Goal: Find specific page/section: Find specific page/section

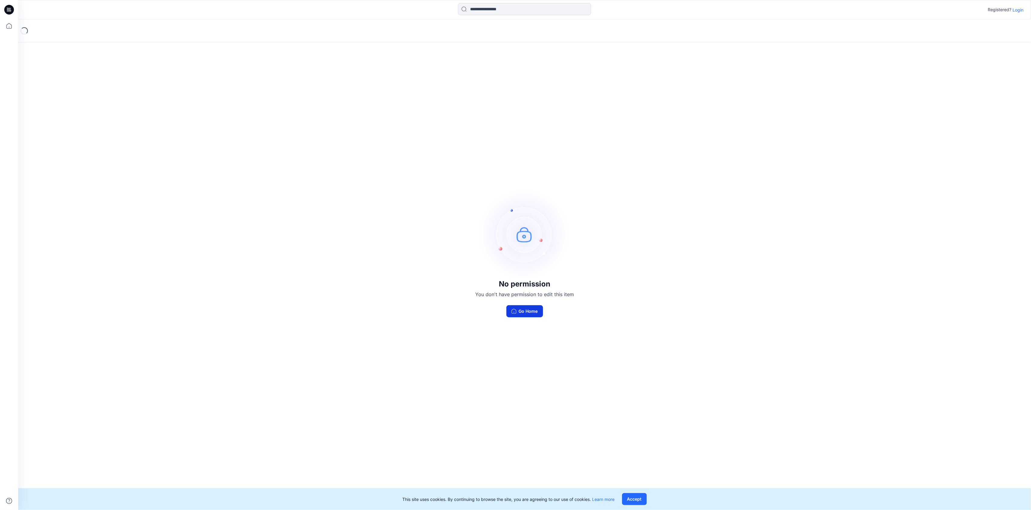
click at [531, 314] on button "Go Home" at bounding box center [524, 311] width 37 height 12
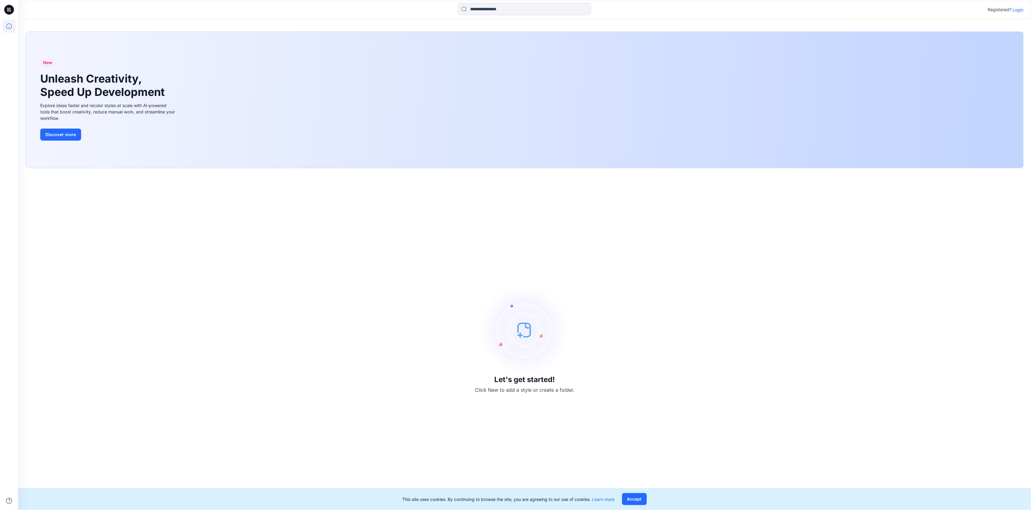
click at [1018, 10] on p "Login" at bounding box center [1018, 10] width 11 height 6
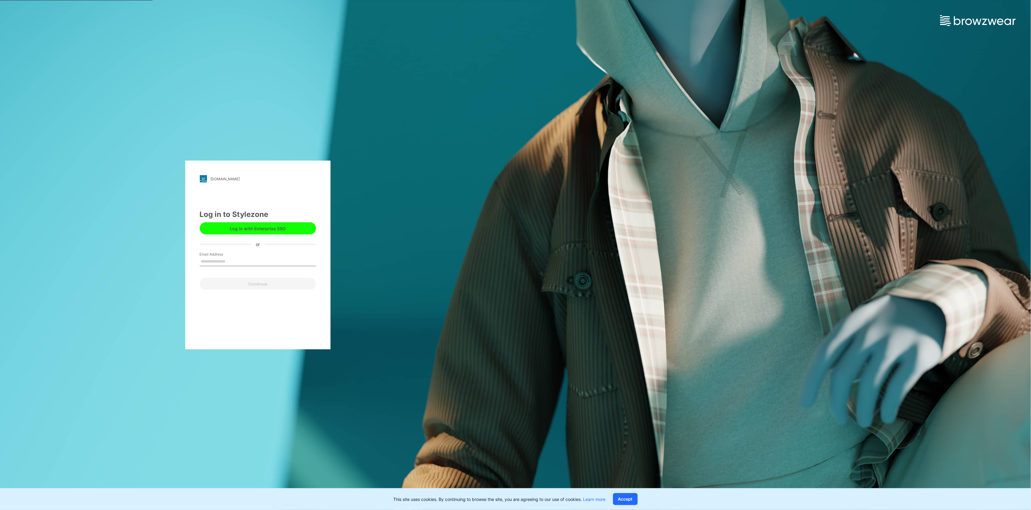
click at [241, 262] on input "Email Address" at bounding box center [258, 261] width 116 height 9
type input "**********"
click at [238, 284] on button "Continue" at bounding box center [258, 284] width 116 height 12
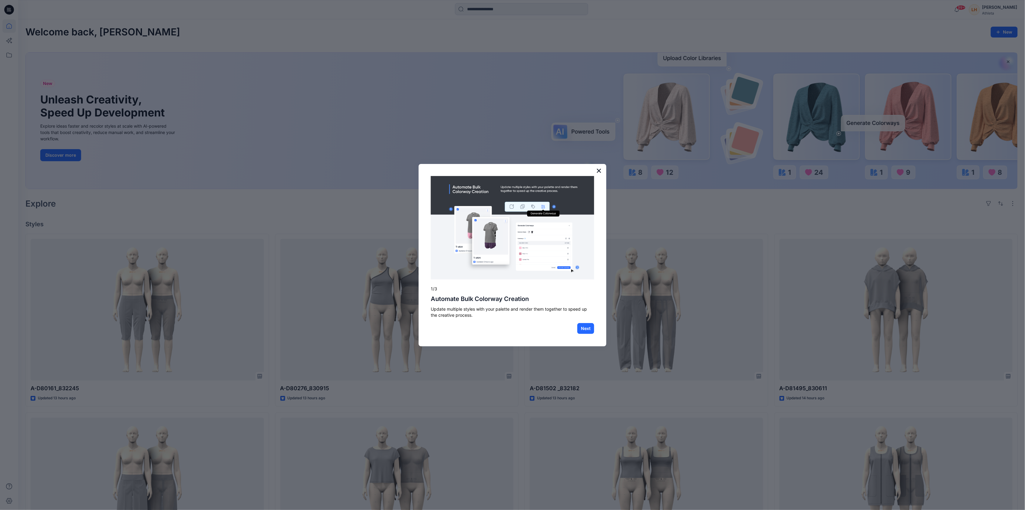
click at [600, 172] on button "×" at bounding box center [599, 171] width 6 height 10
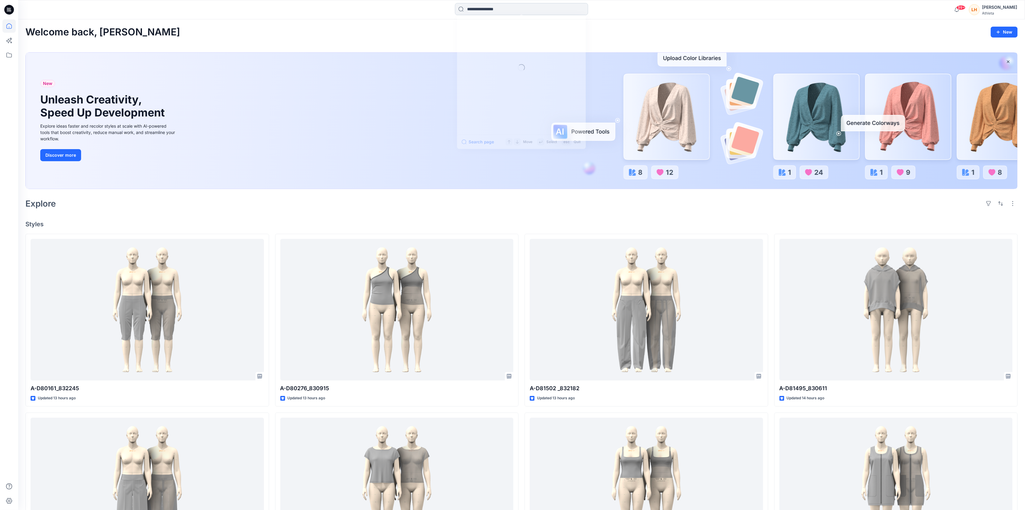
click at [526, 9] on input at bounding box center [521, 9] width 133 height 12
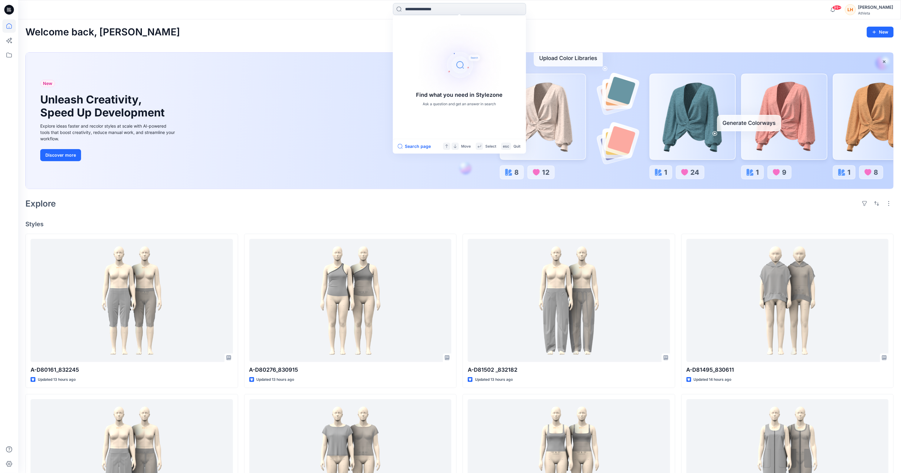
click at [467, 10] on input at bounding box center [459, 9] width 133 height 12
paste input "******"
type input "******"
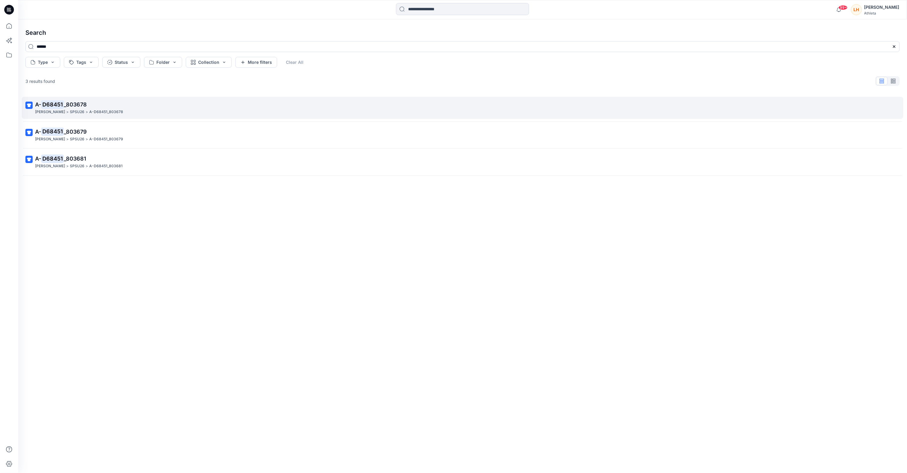
click at [156, 113] on div "FOOK WAH > SPSU26 > A-D68451_803678" at bounding box center [462, 112] width 854 height 6
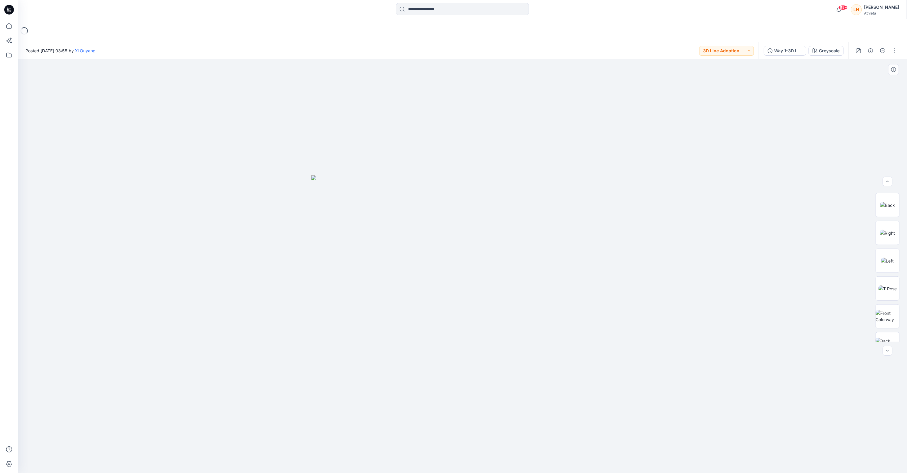
scroll to position [124, 0]
click at [885, 305] on img at bounding box center [888, 302] width 24 height 13
click at [884, 278] on img at bounding box center [888, 274] width 24 height 13
click at [895, 48] on button "button" at bounding box center [896, 51] width 10 height 10
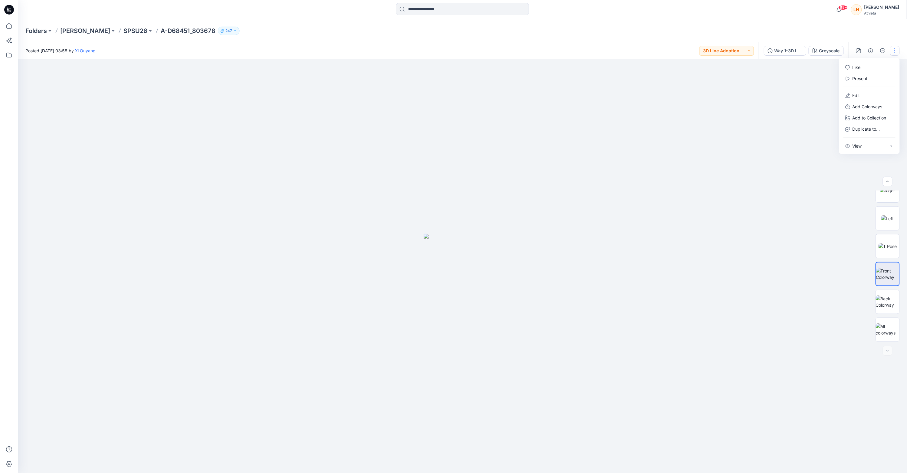
click at [894, 48] on button "button" at bounding box center [896, 51] width 10 height 10
click at [746, 55] on div "Posted Monday, May 05, 2025 03:58 by Xl Ouyang 3D Line Adoption Sample (Vendor)" at bounding box center [388, 50] width 741 height 17
click at [746, 53] on button "3D Line Adoption Sample (Vendor)" at bounding box center [727, 51] width 54 height 10
click at [894, 52] on button "button" at bounding box center [896, 51] width 10 height 10
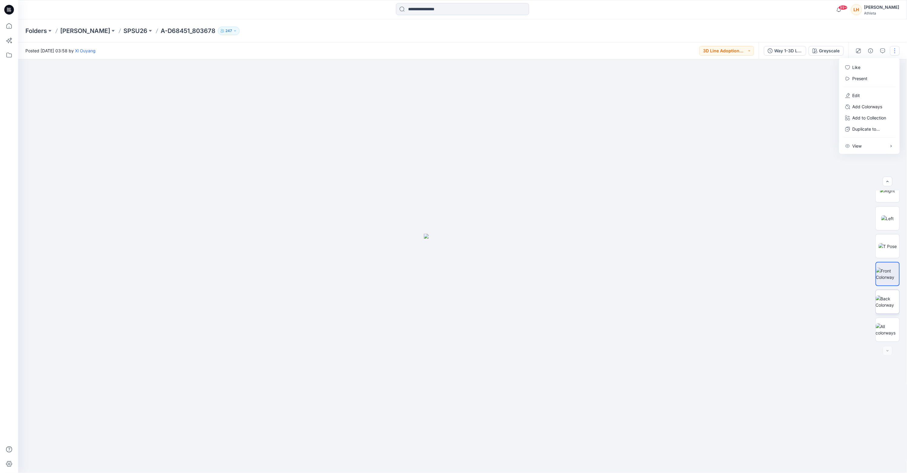
click at [887, 307] on img at bounding box center [888, 302] width 24 height 13
click at [888, 327] on img at bounding box center [888, 330] width 24 height 13
click at [882, 303] on img at bounding box center [888, 302] width 24 height 13
click at [897, 69] on button "button" at bounding box center [894, 69] width 11 height 11
click at [882, 270] on img at bounding box center [888, 274] width 24 height 13
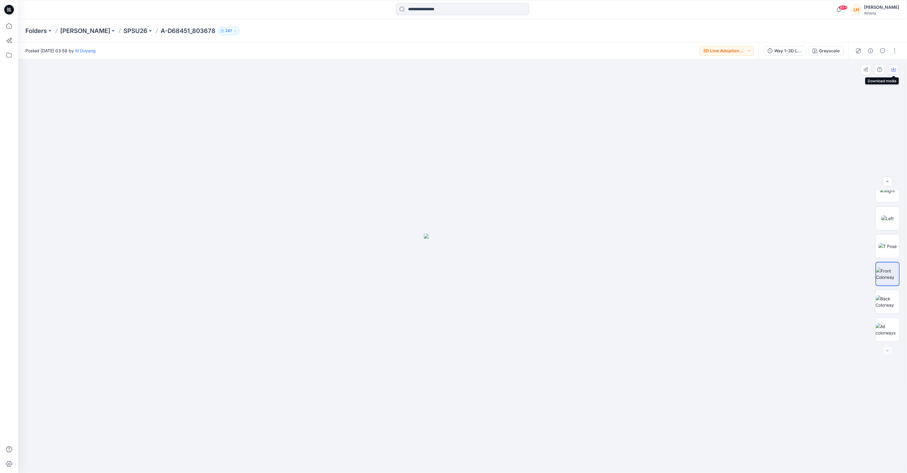
click at [894, 70] on icon "button" at bounding box center [894, 69] width 2 height 3
click at [889, 349] on div at bounding box center [888, 351] width 10 height 10
click at [879, 246] on img at bounding box center [888, 246] width 18 height 6
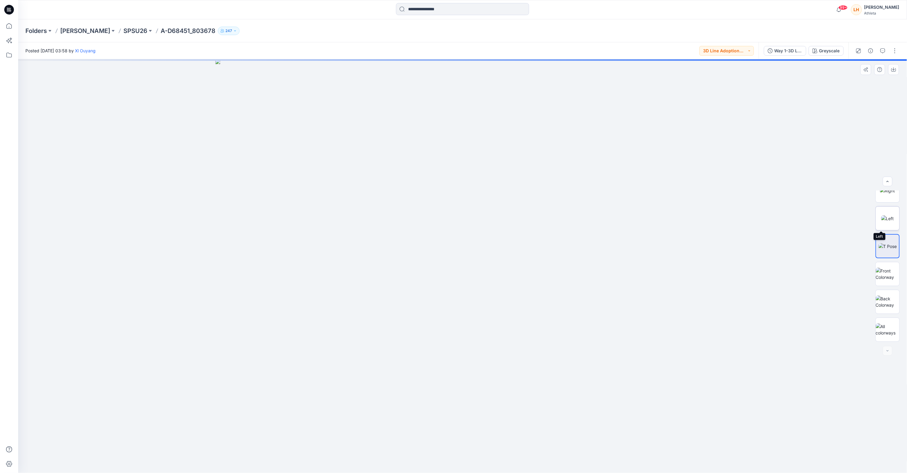
click at [882, 216] on img at bounding box center [888, 219] width 13 height 6
click at [886, 191] on img at bounding box center [888, 191] width 15 height 6
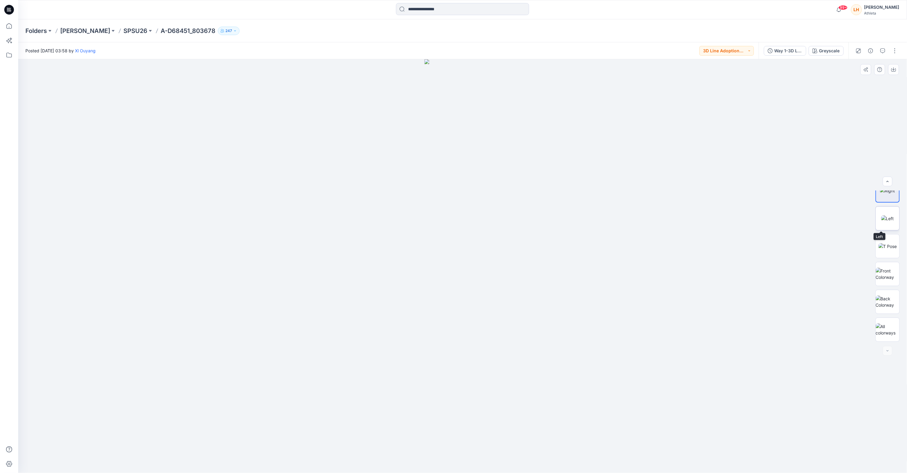
click at [888, 216] on img at bounding box center [888, 219] width 13 height 6
click at [888, 180] on icon "button" at bounding box center [888, 181] width 5 height 5
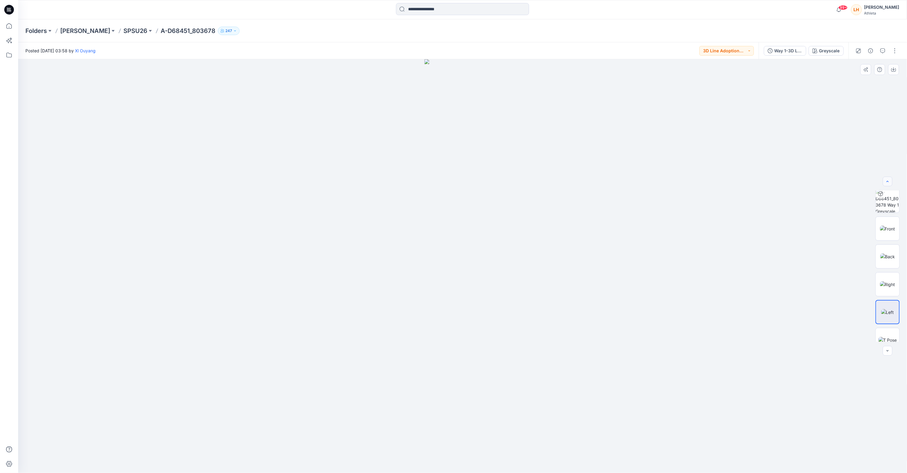
click at [888, 180] on icon "button" at bounding box center [888, 181] width 5 height 5
click at [885, 240] on div at bounding box center [888, 252] width 24 height 24
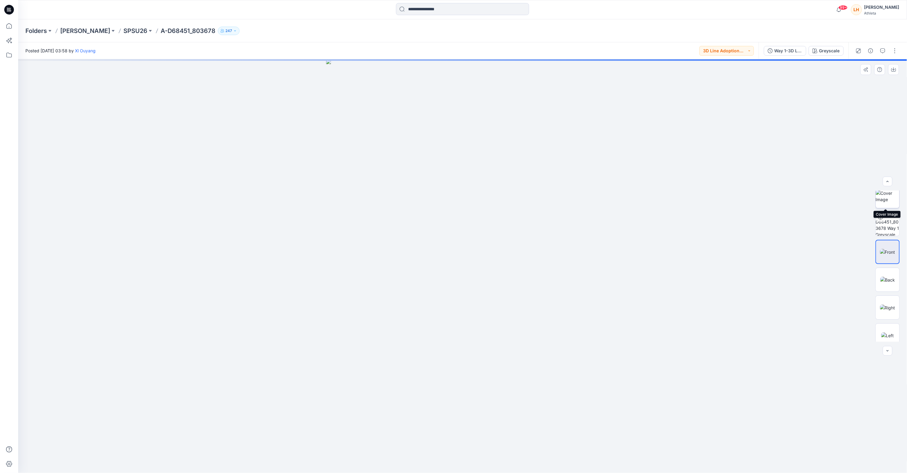
click at [886, 197] on img at bounding box center [888, 196] width 24 height 13
click at [889, 180] on icon "button" at bounding box center [888, 181] width 5 height 5
click at [889, 180] on div at bounding box center [888, 182] width 10 height 10
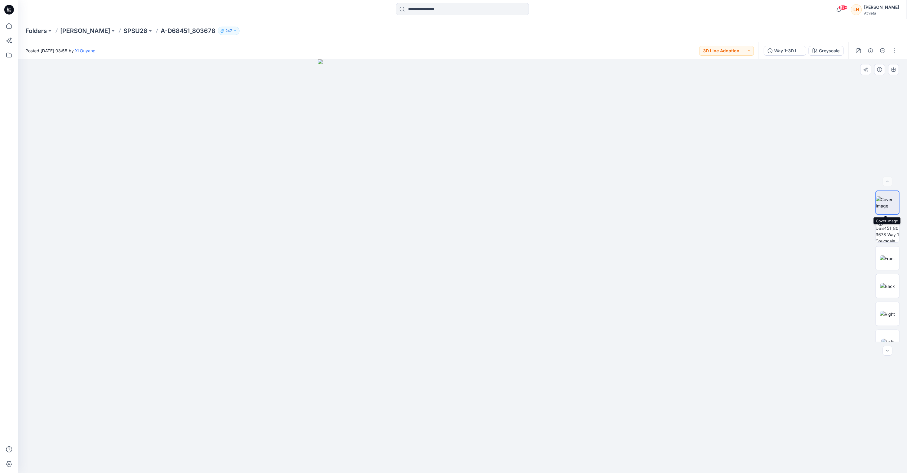
click at [884, 204] on img at bounding box center [888, 202] width 23 height 13
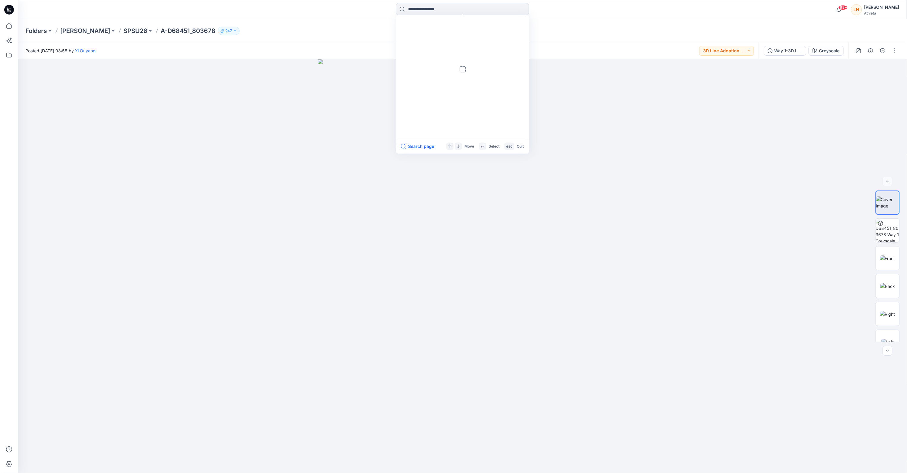
click at [447, 10] on input at bounding box center [462, 9] width 133 height 12
click at [439, 10] on input at bounding box center [462, 9] width 133 height 12
paste input "******"
type input "******"
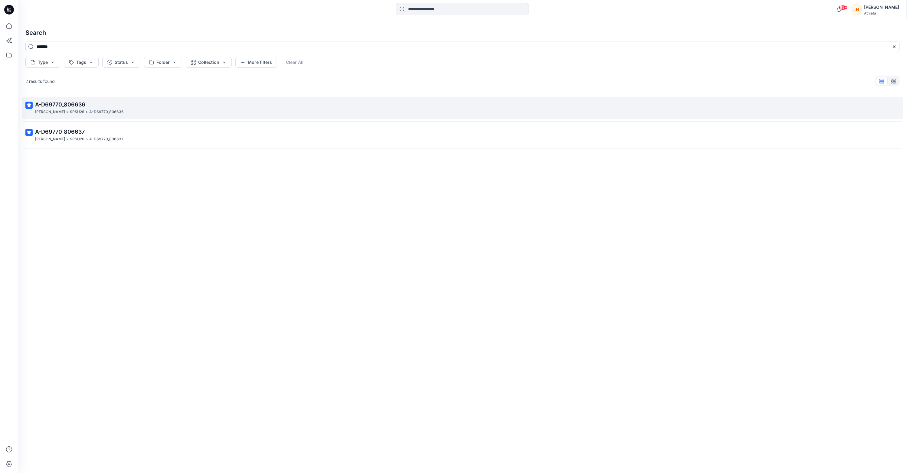
click at [77, 109] on p "A-D69770_806636" at bounding box center [462, 104] width 854 height 8
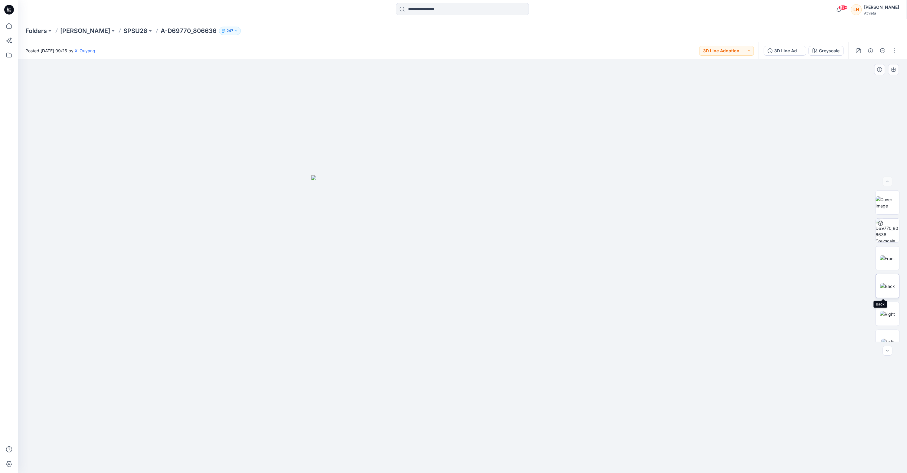
click at [886, 285] on img at bounding box center [888, 286] width 15 height 6
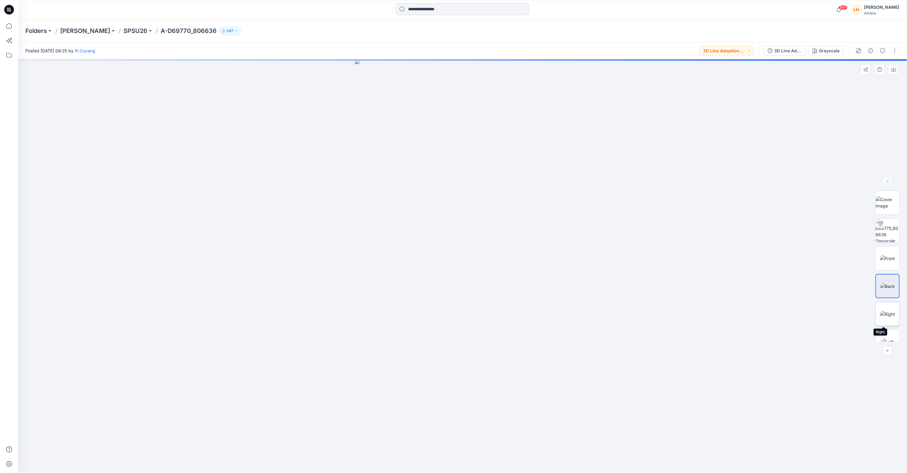
click at [886, 311] on img at bounding box center [888, 314] width 15 height 6
click at [889, 353] on icon "button" at bounding box center [888, 351] width 5 height 5
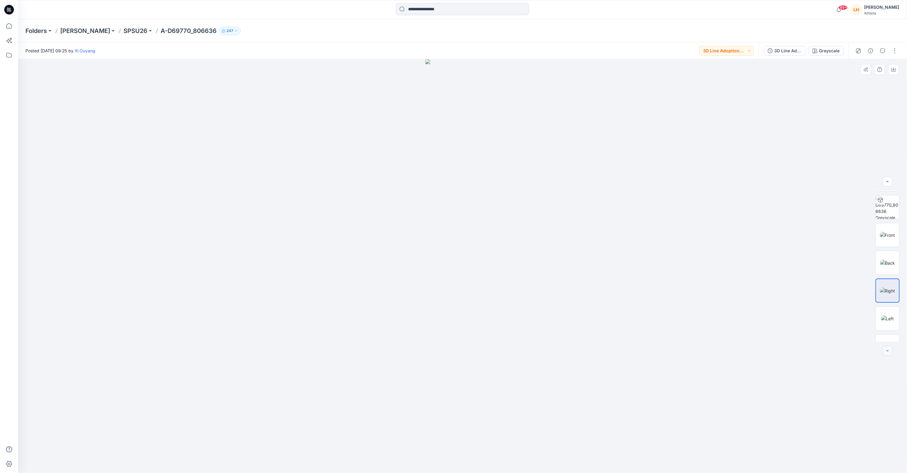
scroll to position [24, 0]
click at [882, 318] on img at bounding box center [888, 318] width 13 height 6
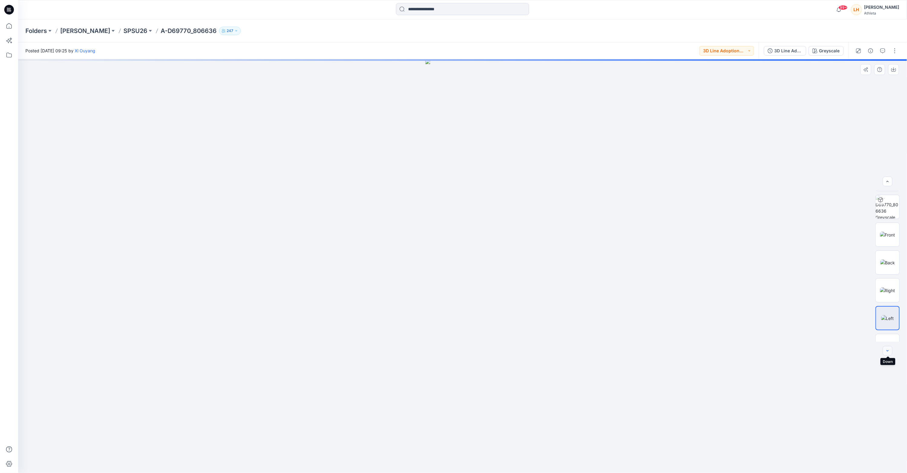
click at [888, 353] on icon "button" at bounding box center [888, 351] width 5 height 5
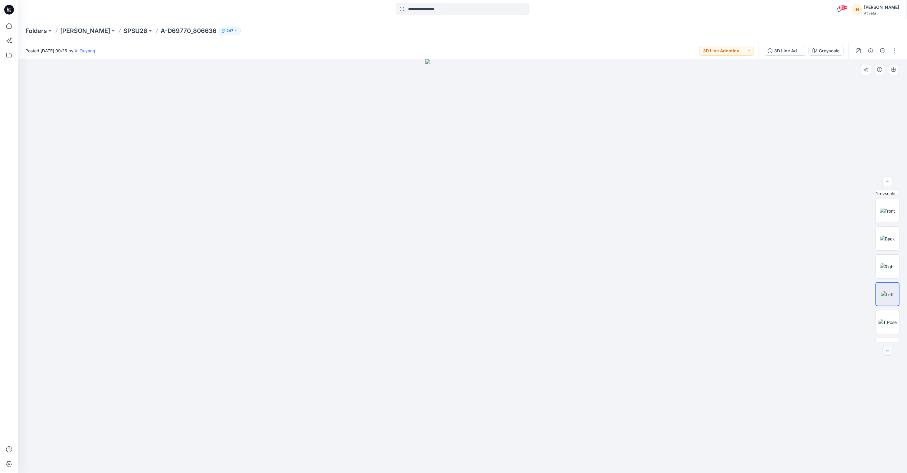
click at [888, 353] on icon "button" at bounding box center [888, 351] width 5 height 5
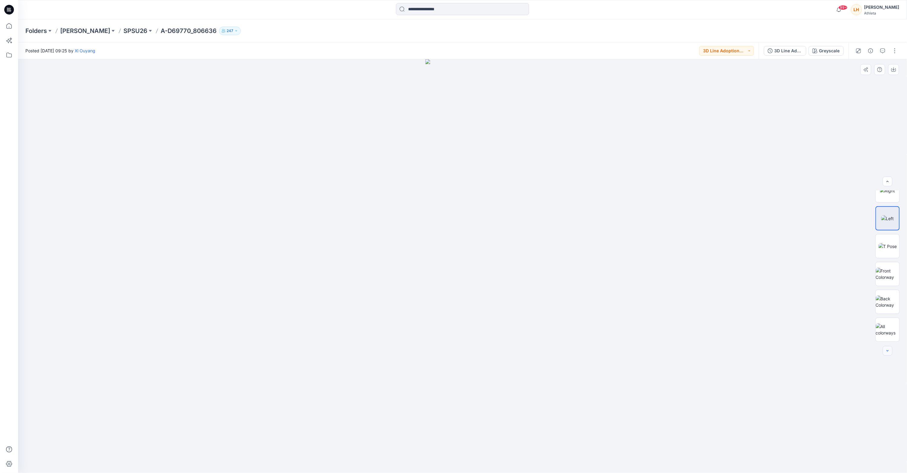
click at [888, 353] on div at bounding box center [888, 351] width 10 height 10
click at [887, 322] on div at bounding box center [888, 330] width 24 height 24
click at [886, 183] on icon "button" at bounding box center [888, 181] width 5 height 5
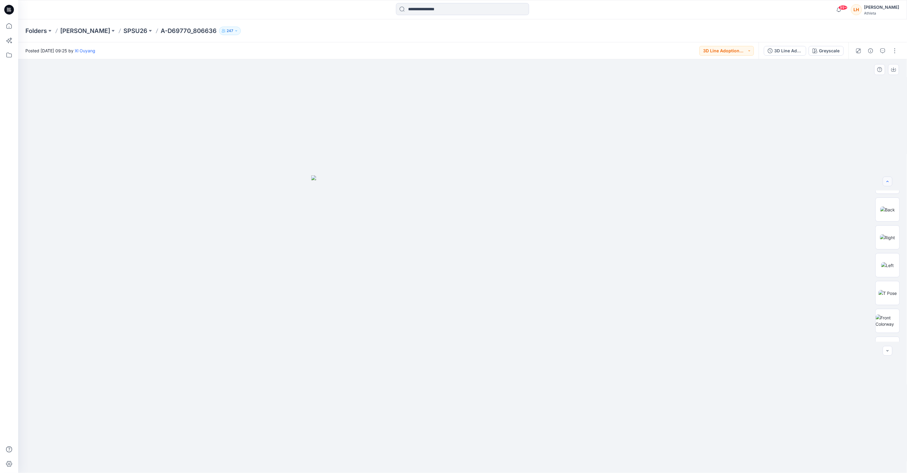
click at [886, 183] on icon "button" at bounding box center [888, 181] width 5 height 5
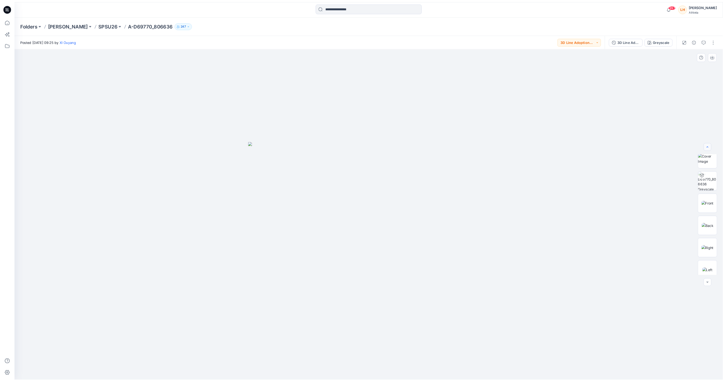
scroll to position [0, 0]
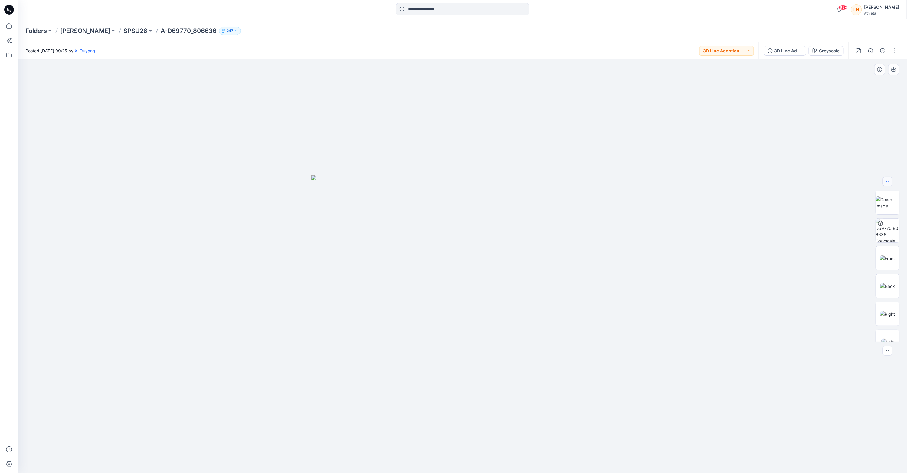
click at [886, 183] on div at bounding box center [888, 182] width 10 height 10
click at [885, 203] on img at bounding box center [888, 202] width 24 height 13
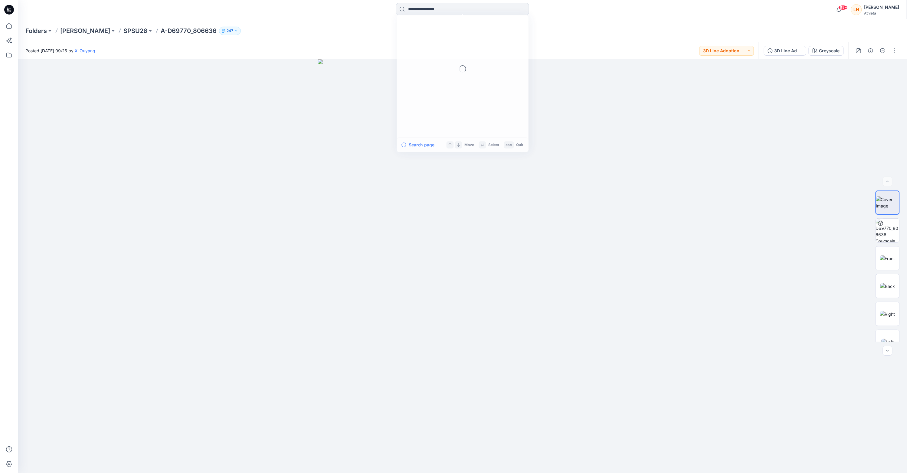
click at [440, 10] on input at bounding box center [462, 9] width 133 height 12
paste input "******"
type input "******"
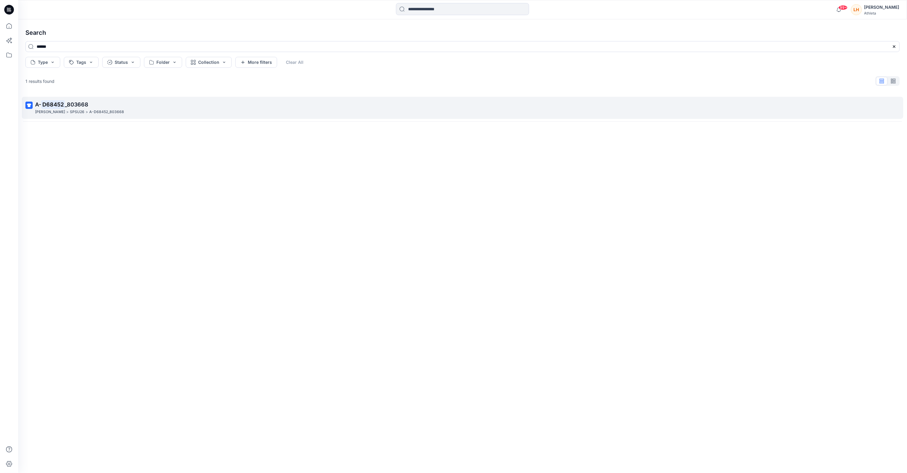
click at [88, 105] on span "_803668" at bounding box center [77, 104] width 24 height 6
